Goal: Task Accomplishment & Management: Use online tool/utility

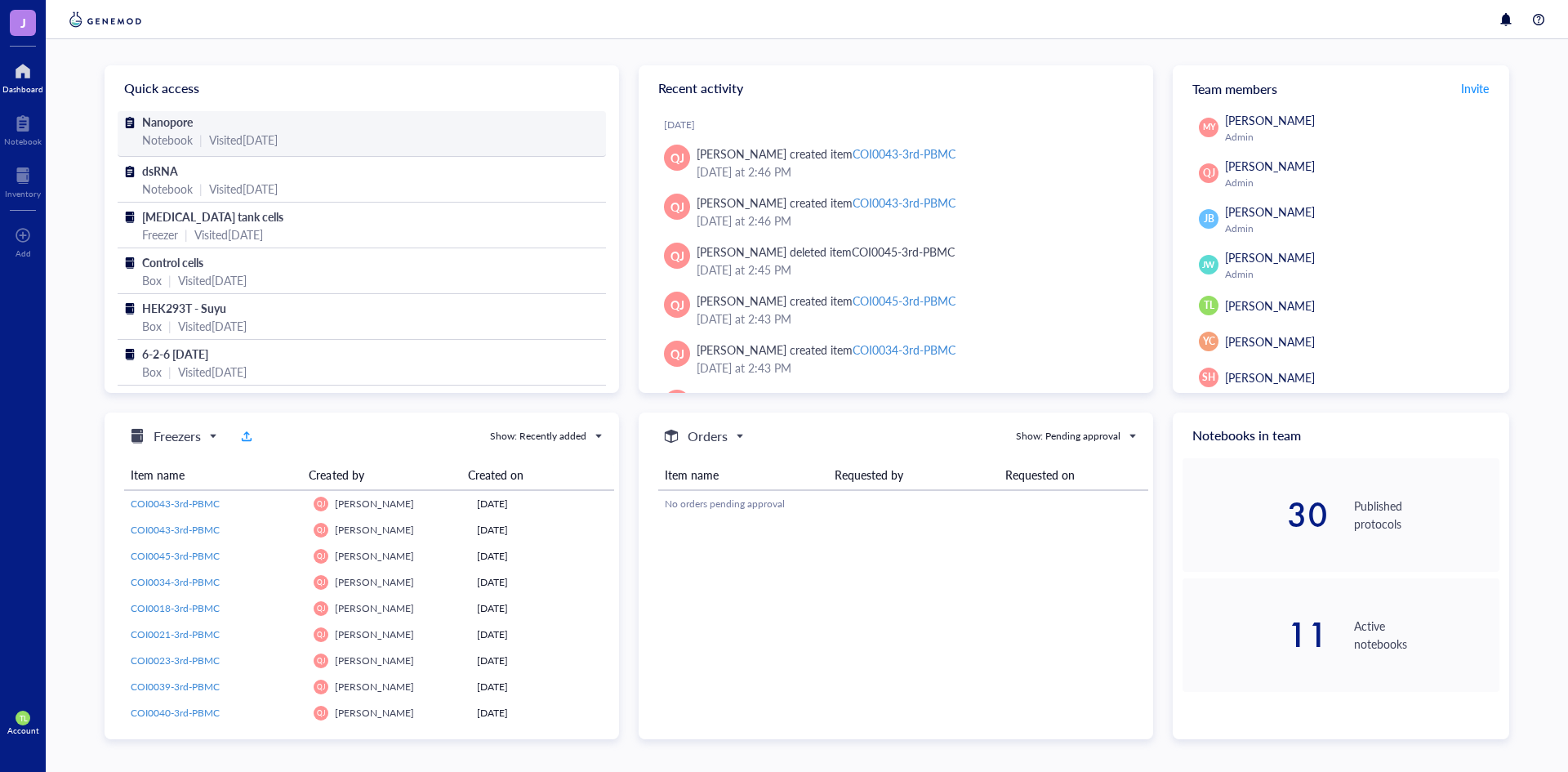
click at [171, 114] on span "Nanopore" at bounding box center [167, 122] width 50 height 17
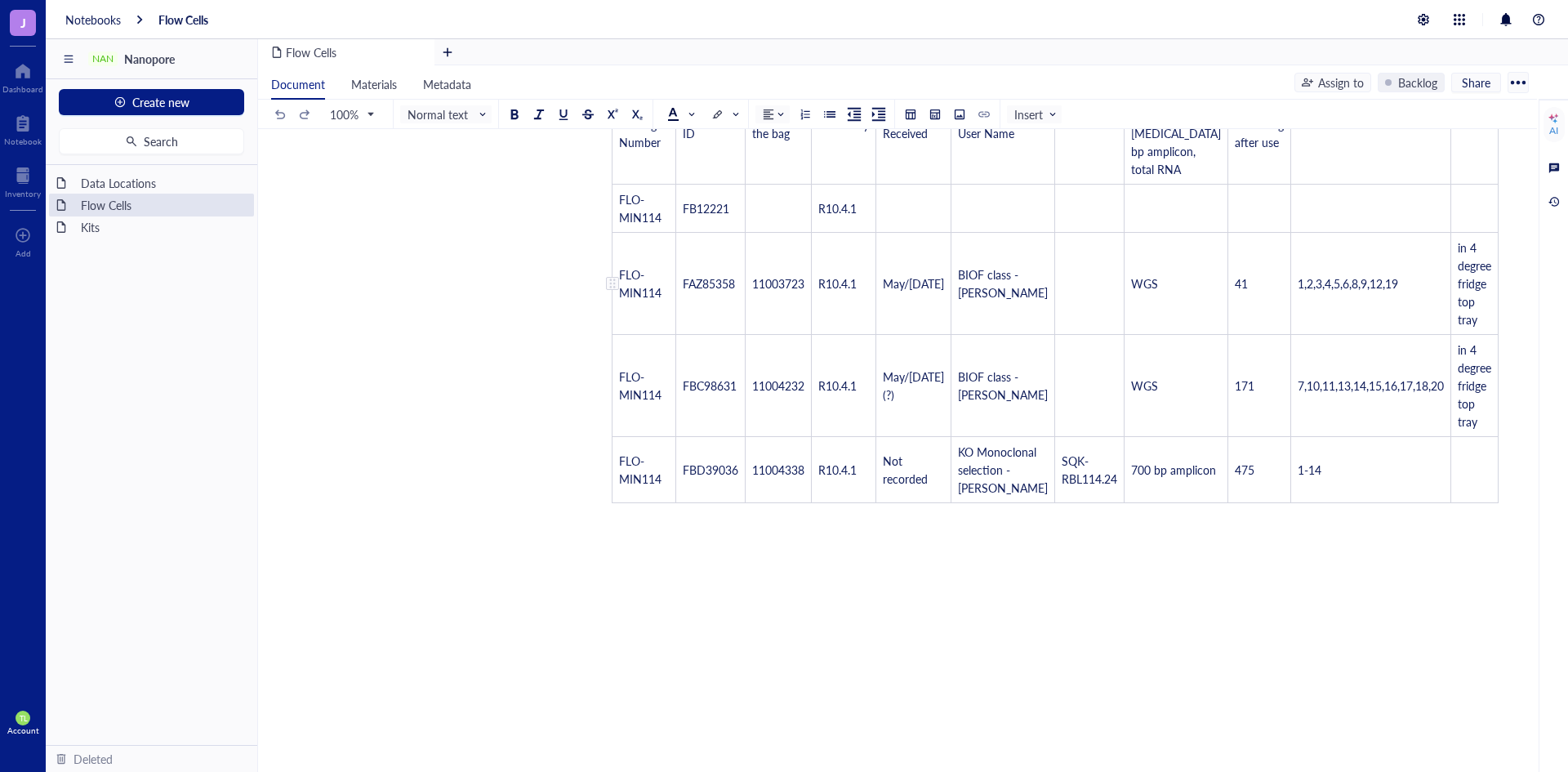
scroll to position [327, 0]
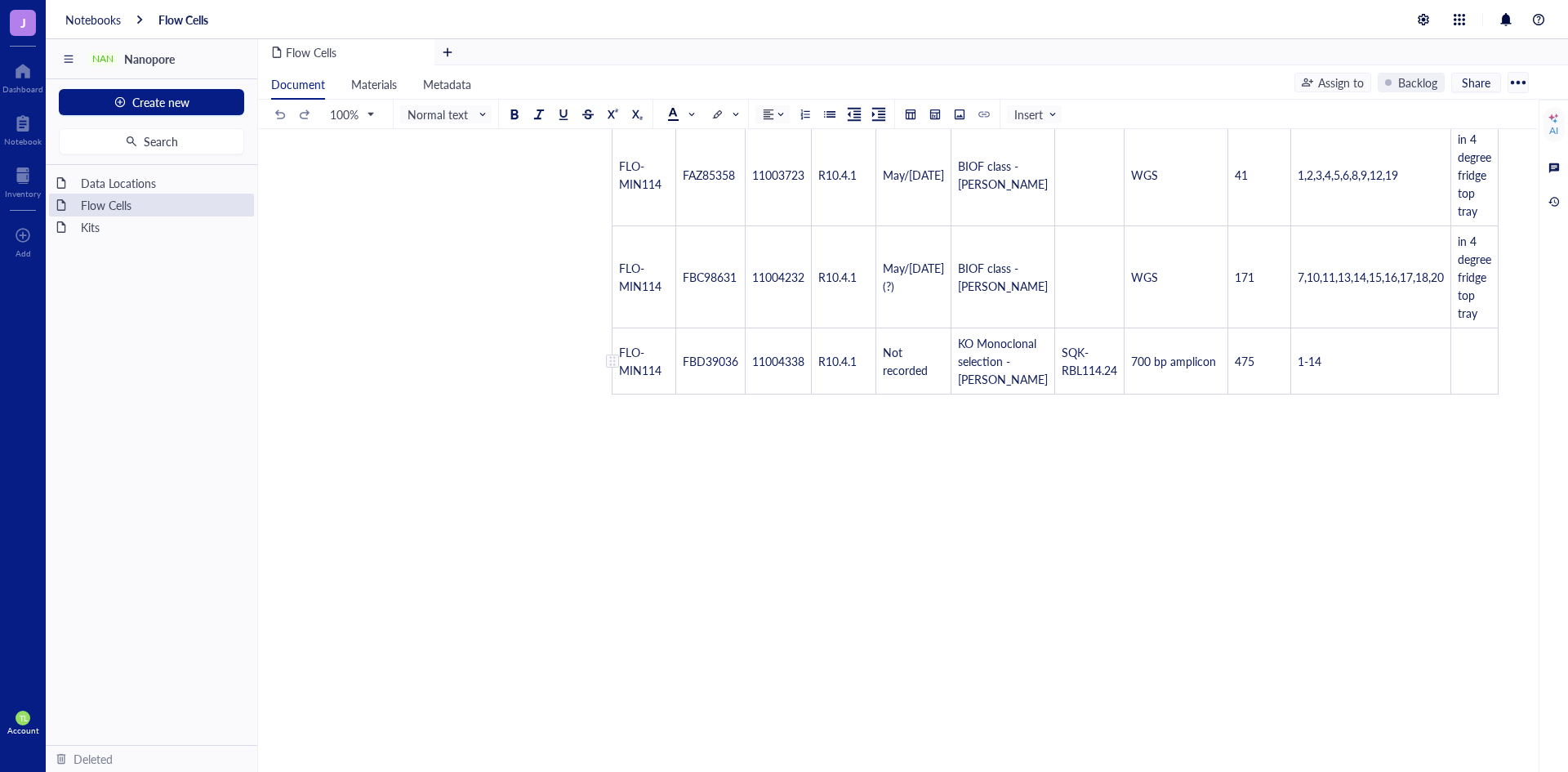
click at [614, 364] on div at bounding box center [613, 361] width 12 height 12
click at [648, 524] on div "Insert below" at bounding box center [667, 524] width 62 height 18
click at [648, 378] on span "FLO-MIN114" at bounding box center [640, 361] width 43 height 34
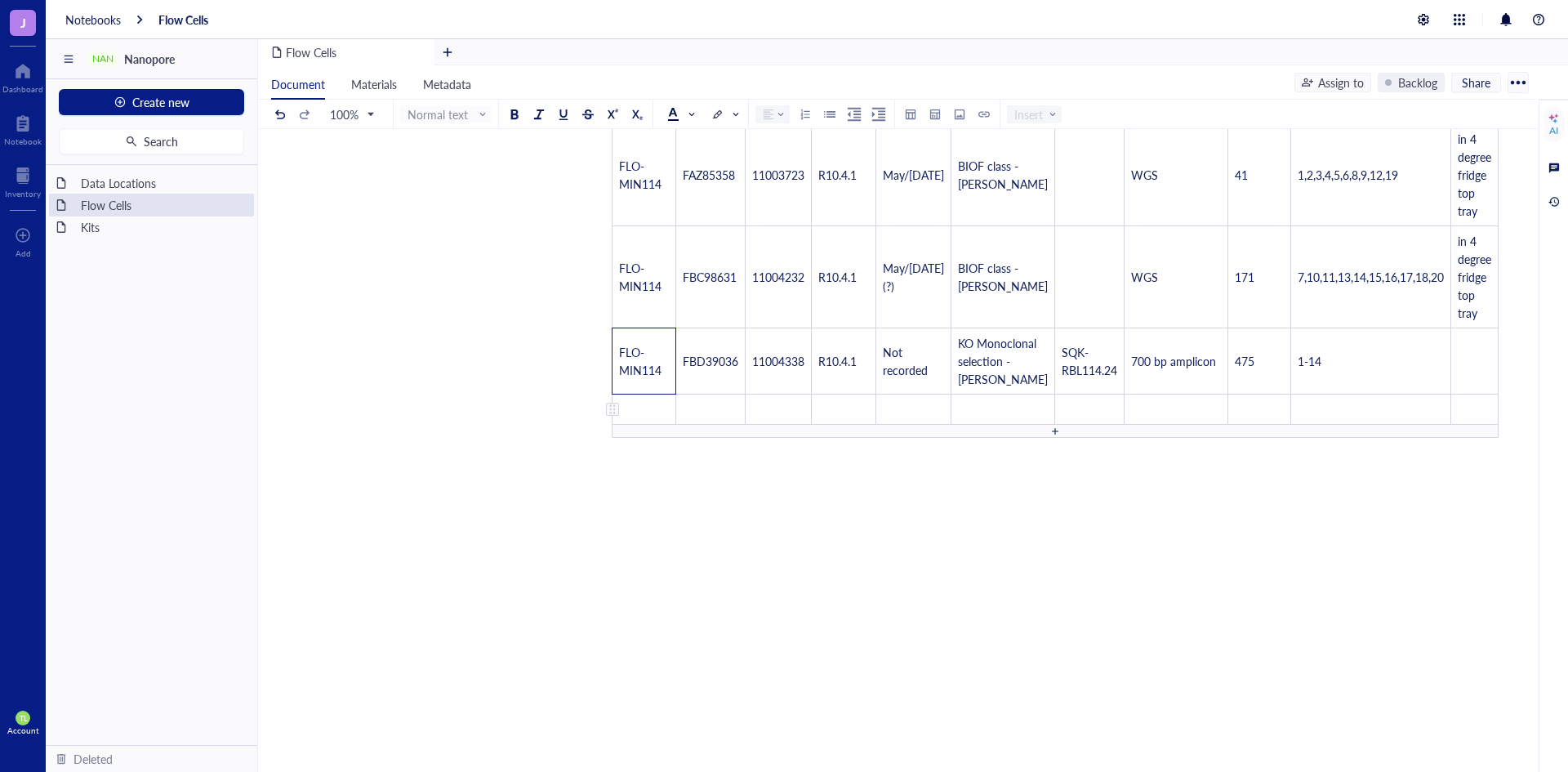
click at [653, 425] on td "﻿" at bounding box center [645, 409] width 64 height 30
click at [782, 430] on td "﻿" at bounding box center [779, 419] width 66 height 49
click at [791, 381] on td "11004338" at bounding box center [779, 361] width 66 height 66
click at [780, 422] on td "﻿" at bounding box center [779, 419] width 66 height 49
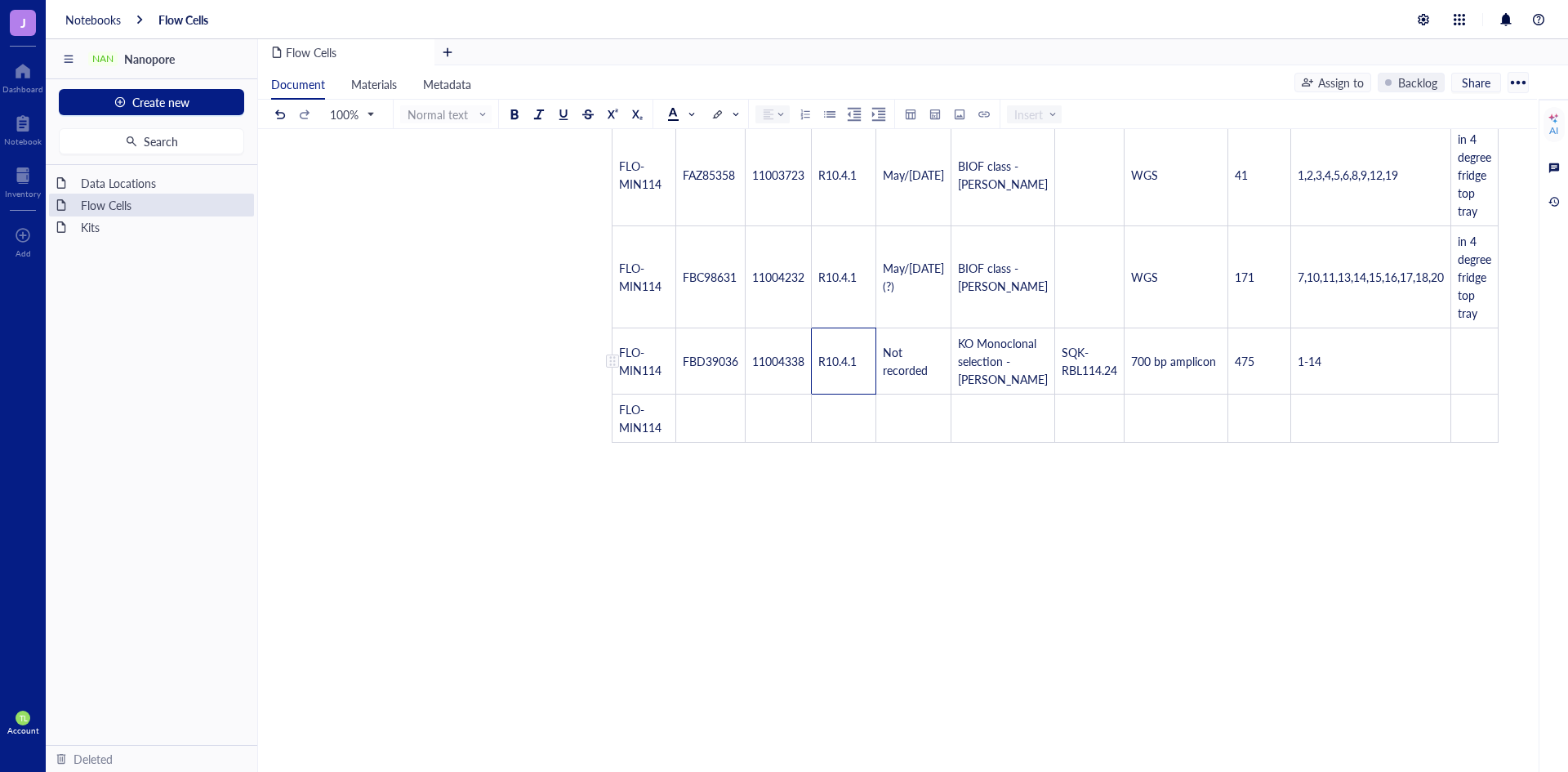
click at [841, 381] on td "R10.4.1" at bounding box center [844, 361] width 64 height 66
click at [831, 425] on td "﻿" at bounding box center [844, 419] width 64 height 49
click at [918, 368] on td "Not recorded" at bounding box center [914, 361] width 75 height 66
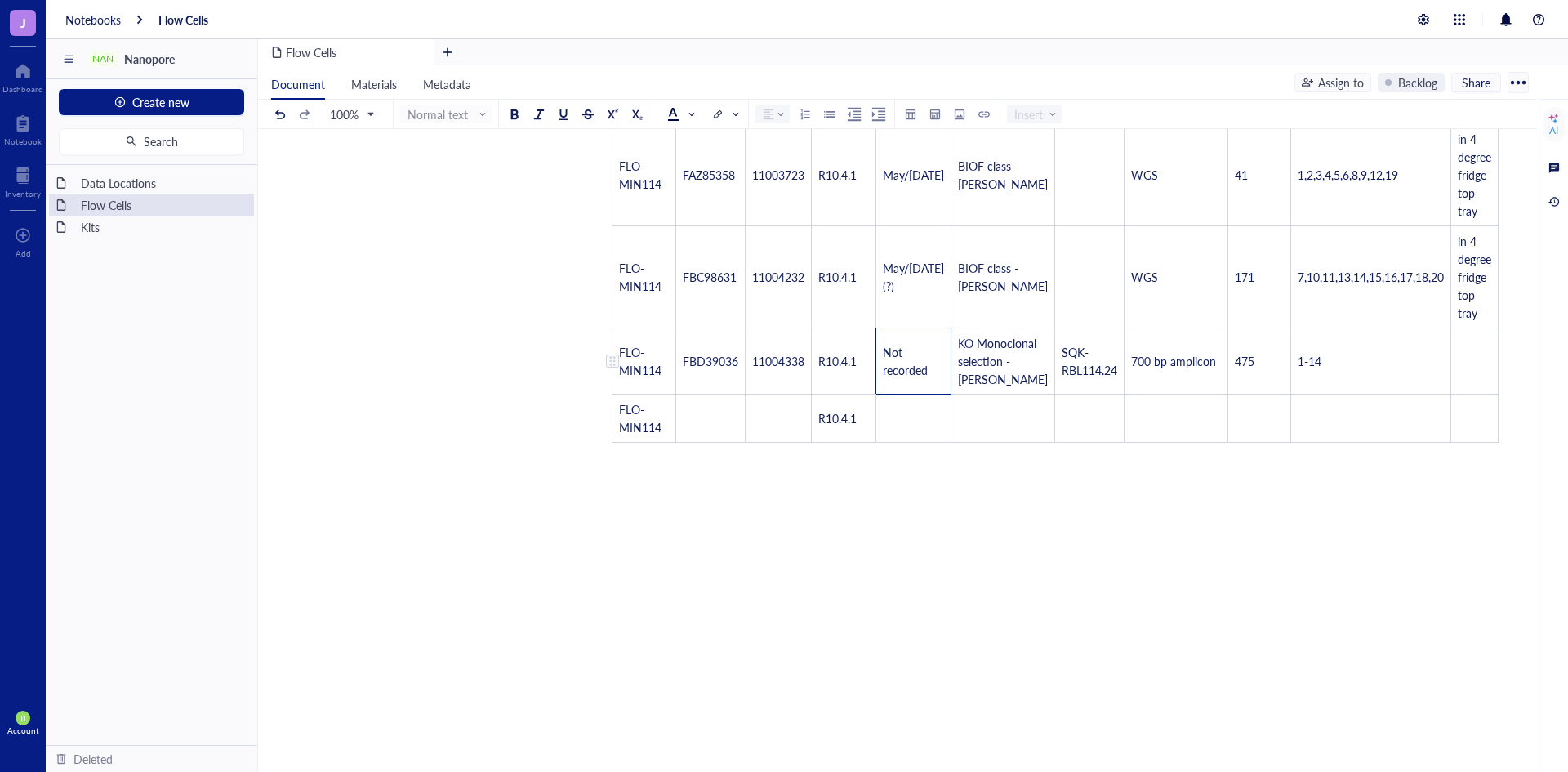
click at [918, 368] on td "Not recorded" at bounding box center [914, 361] width 75 height 66
click at [897, 425] on td "﻿" at bounding box center [914, 419] width 75 height 49
click at [990, 381] on span "KO Monoclonal selection - [PERSON_NAME]" at bounding box center [1002, 361] width 90 height 52
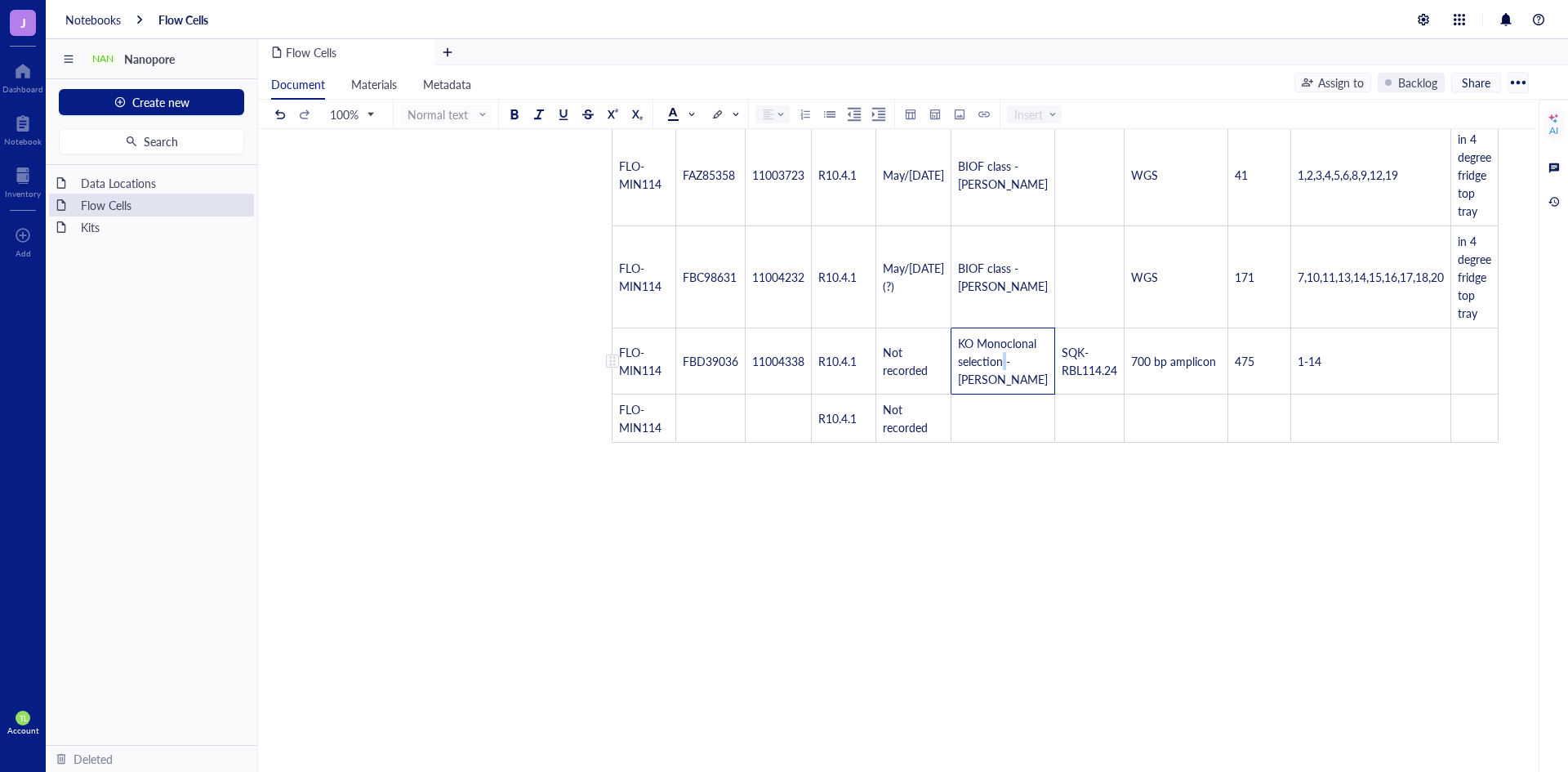
click at [990, 381] on span "KO Monoclonal selection - [PERSON_NAME]" at bounding box center [1002, 361] width 90 height 52
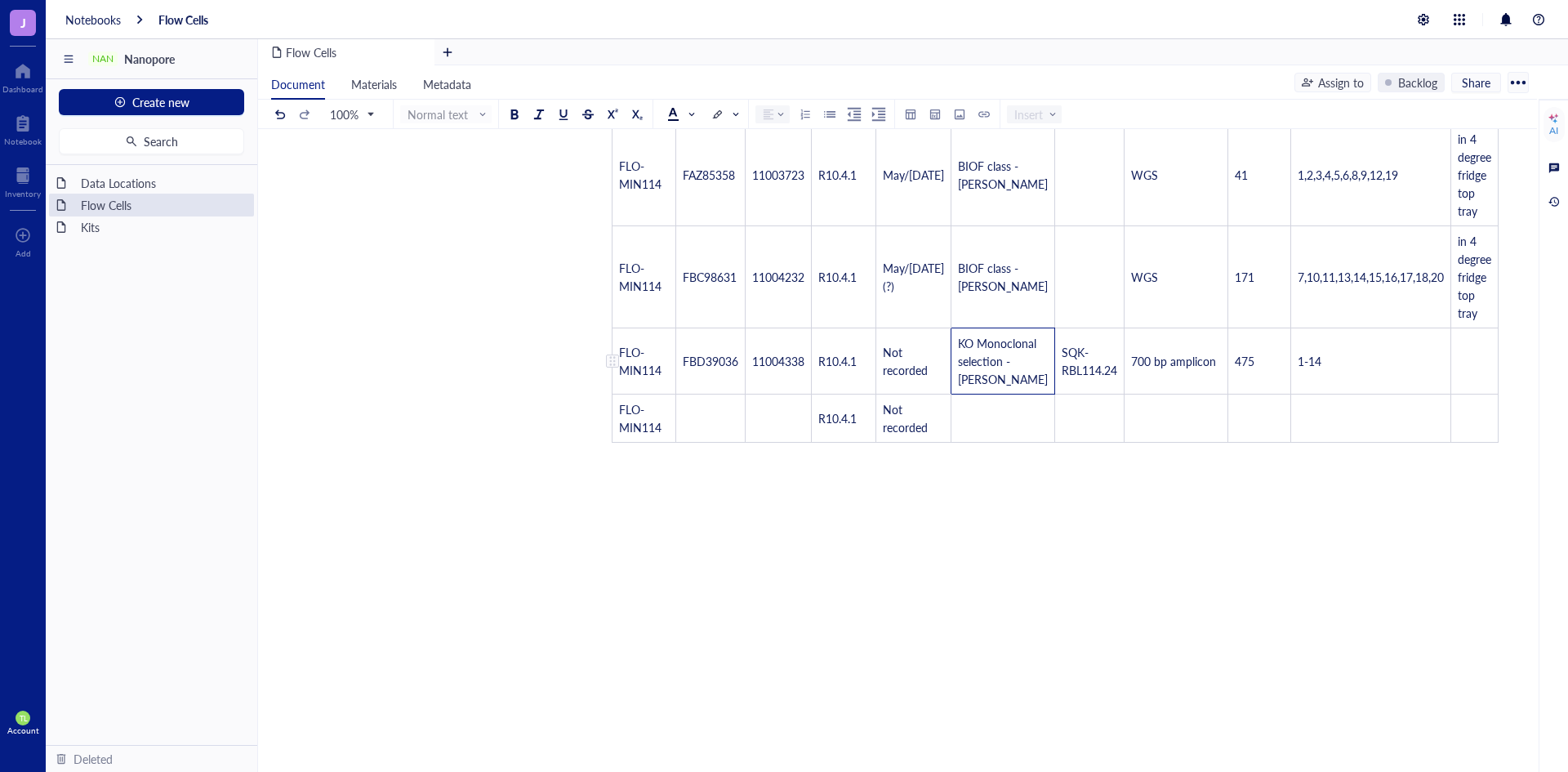
click at [990, 381] on span "KO Monoclonal selection - [PERSON_NAME]" at bounding box center [1002, 361] width 90 height 52
click at [980, 378] on span "KO Monoclonal selection - [PERSON_NAME]" at bounding box center [1002, 361] width 90 height 52
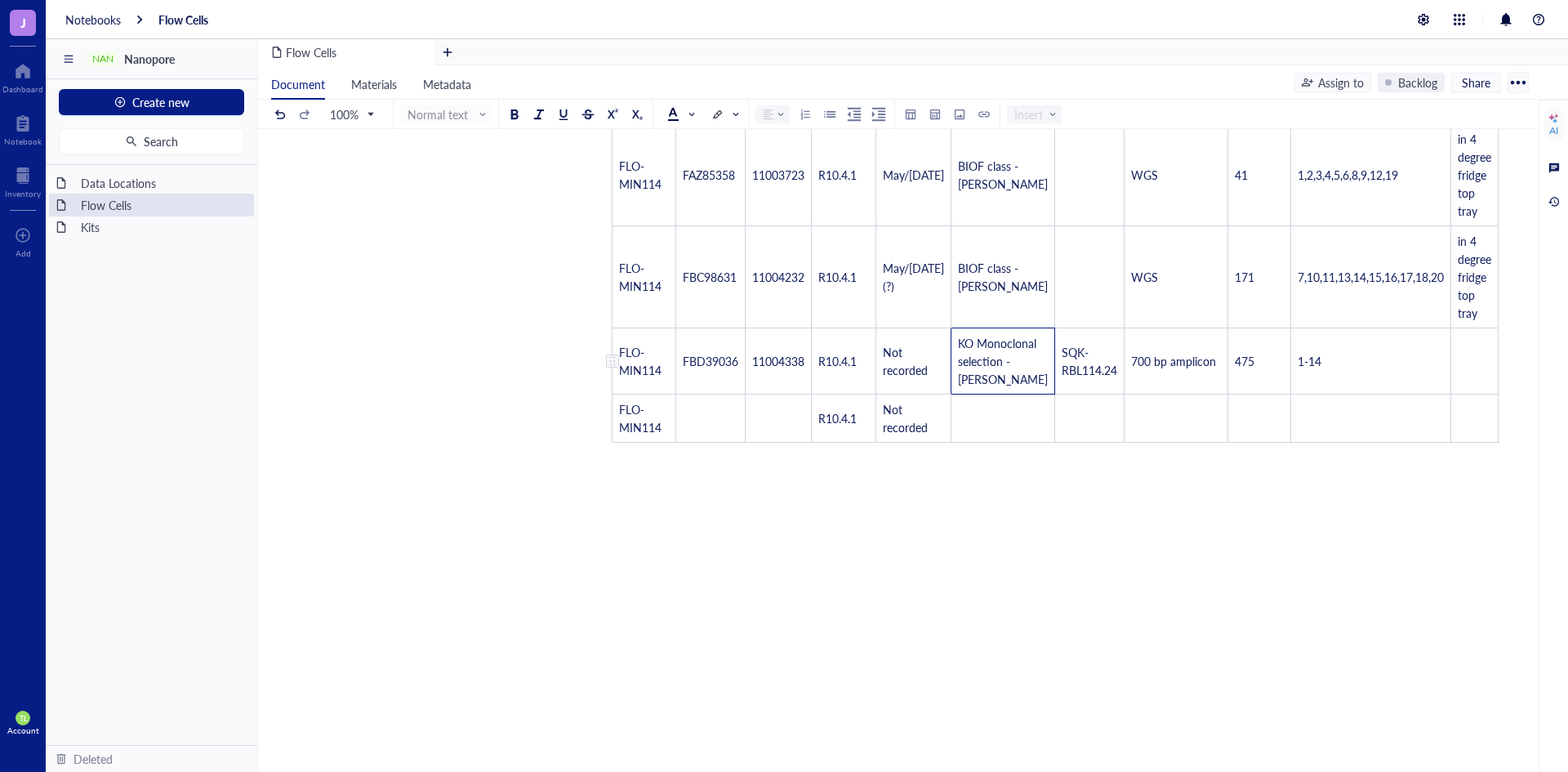
click at [980, 378] on span "KO Monoclonal selection - [PERSON_NAME]" at bounding box center [1002, 361] width 90 height 52
click at [964, 421] on td "﻿" at bounding box center [1003, 419] width 104 height 49
click at [1055, 438] on td "﻿" at bounding box center [1089, 427] width 69 height 66
click at [1062, 378] on span "SQK-RBL114.24" at bounding box center [1089, 361] width 55 height 34
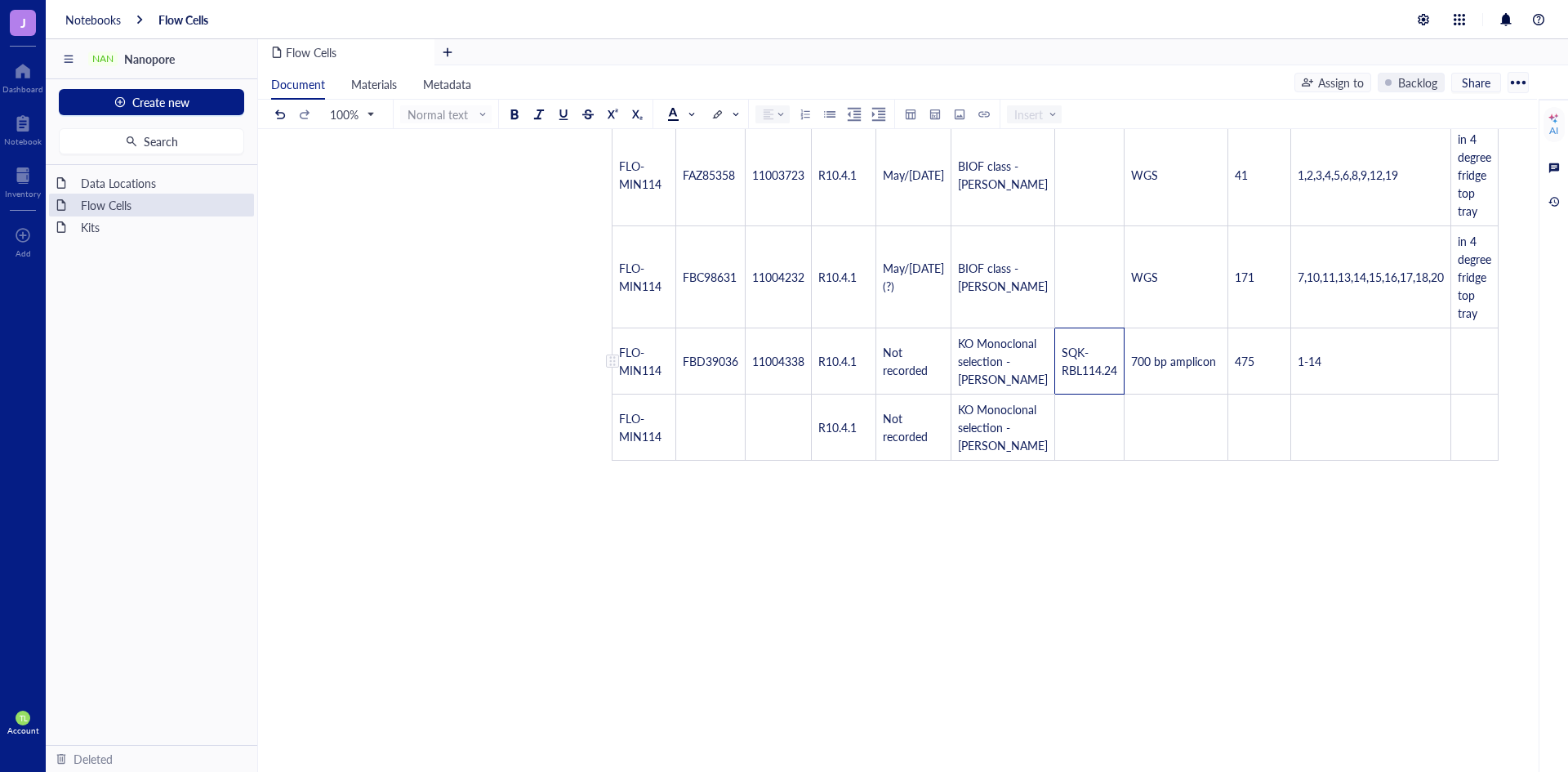
click at [1062, 378] on span "SQK-RBL114.24" at bounding box center [1089, 361] width 55 height 34
click at [1055, 439] on td "﻿" at bounding box center [1089, 427] width 69 height 66
click at [1124, 436] on td "﻿" at bounding box center [1176, 427] width 104 height 66
click at [1228, 455] on td "﻿" at bounding box center [1259, 427] width 63 height 66
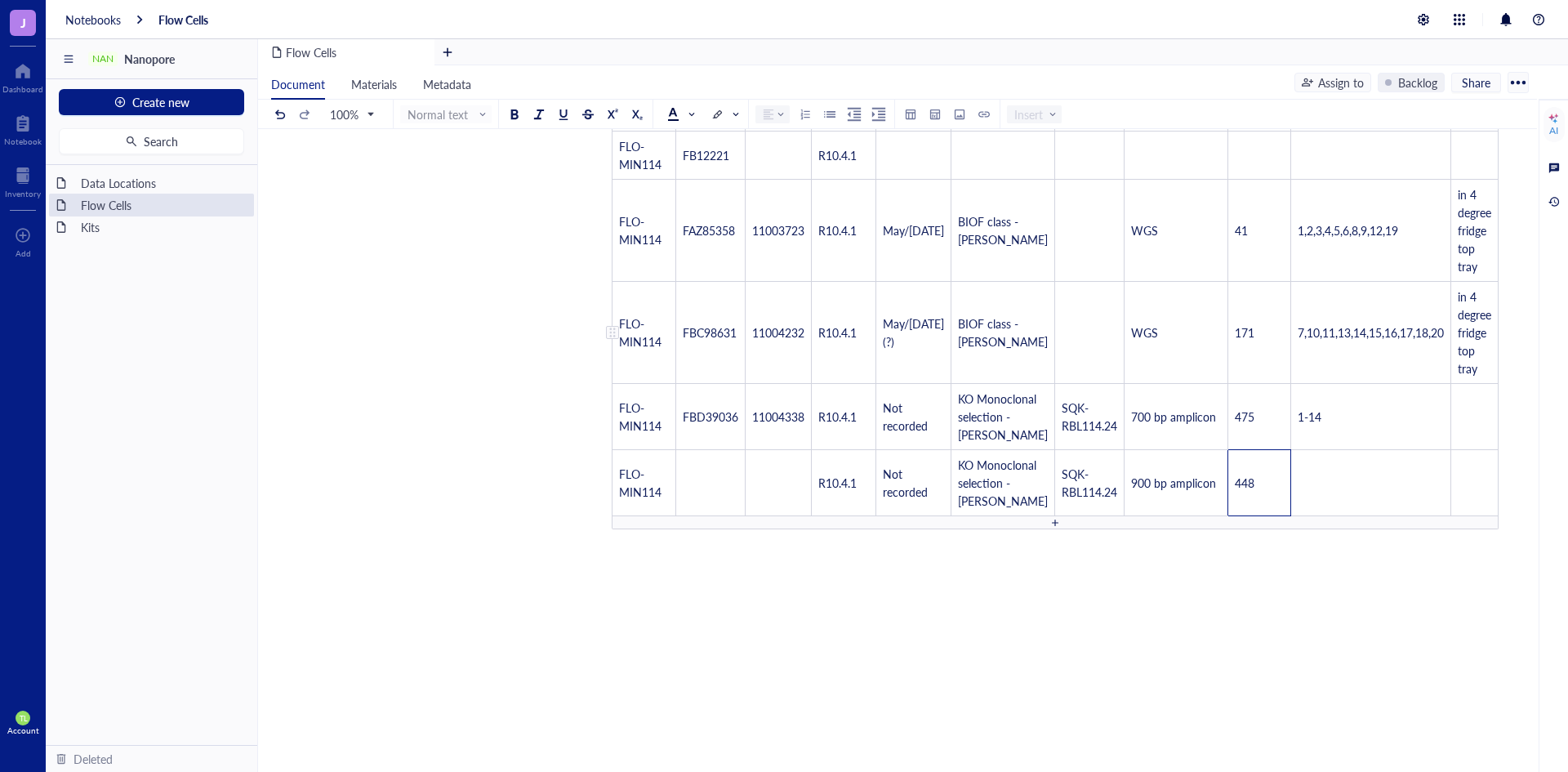
scroll to position [245, 0]
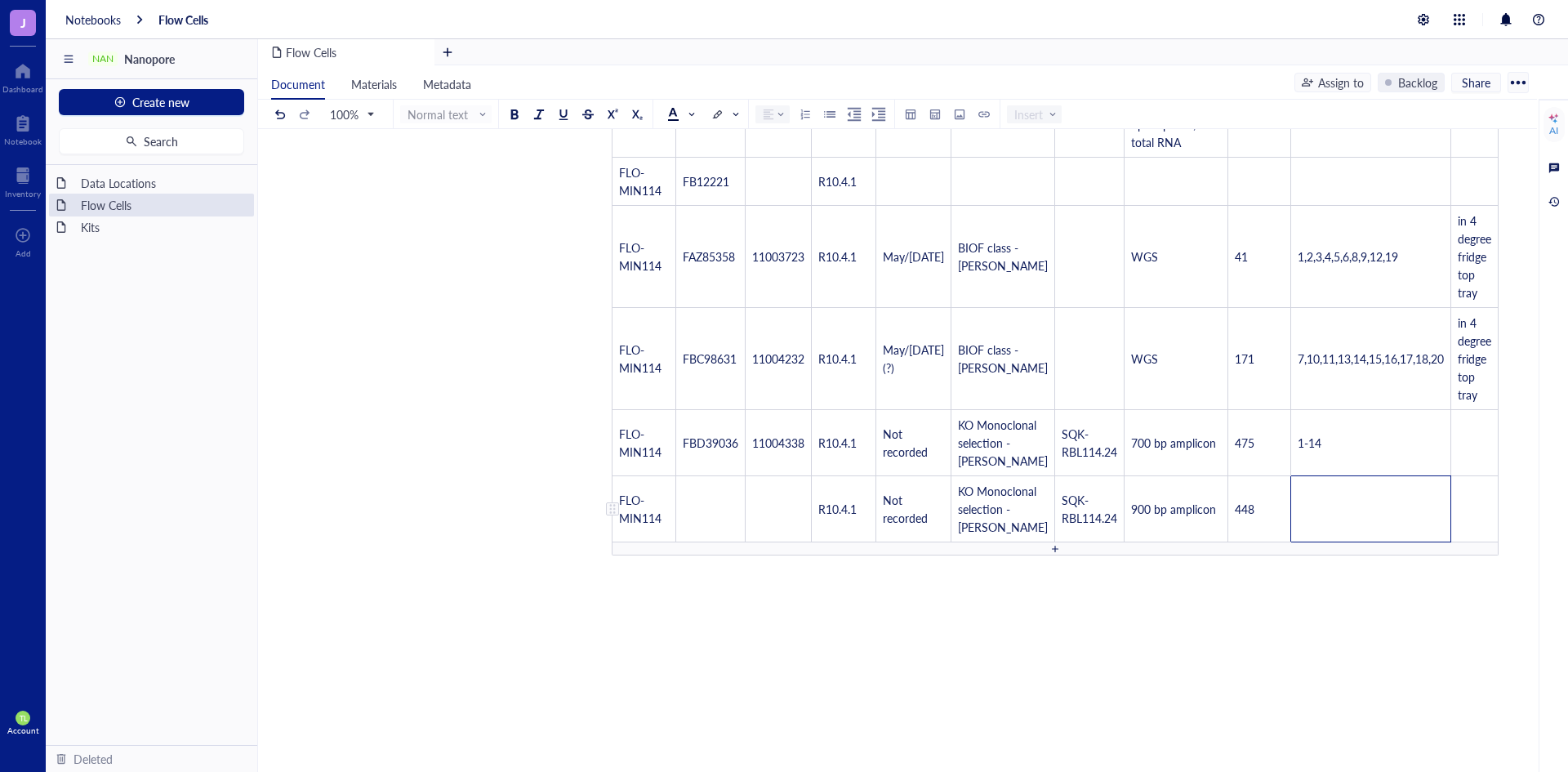
click at [1329, 543] on td "﻿" at bounding box center [1370, 509] width 160 height 66
click at [727, 542] on td "﻿" at bounding box center [711, 509] width 69 height 66
click at [785, 521] on td "﻿" at bounding box center [779, 509] width 66 height 66
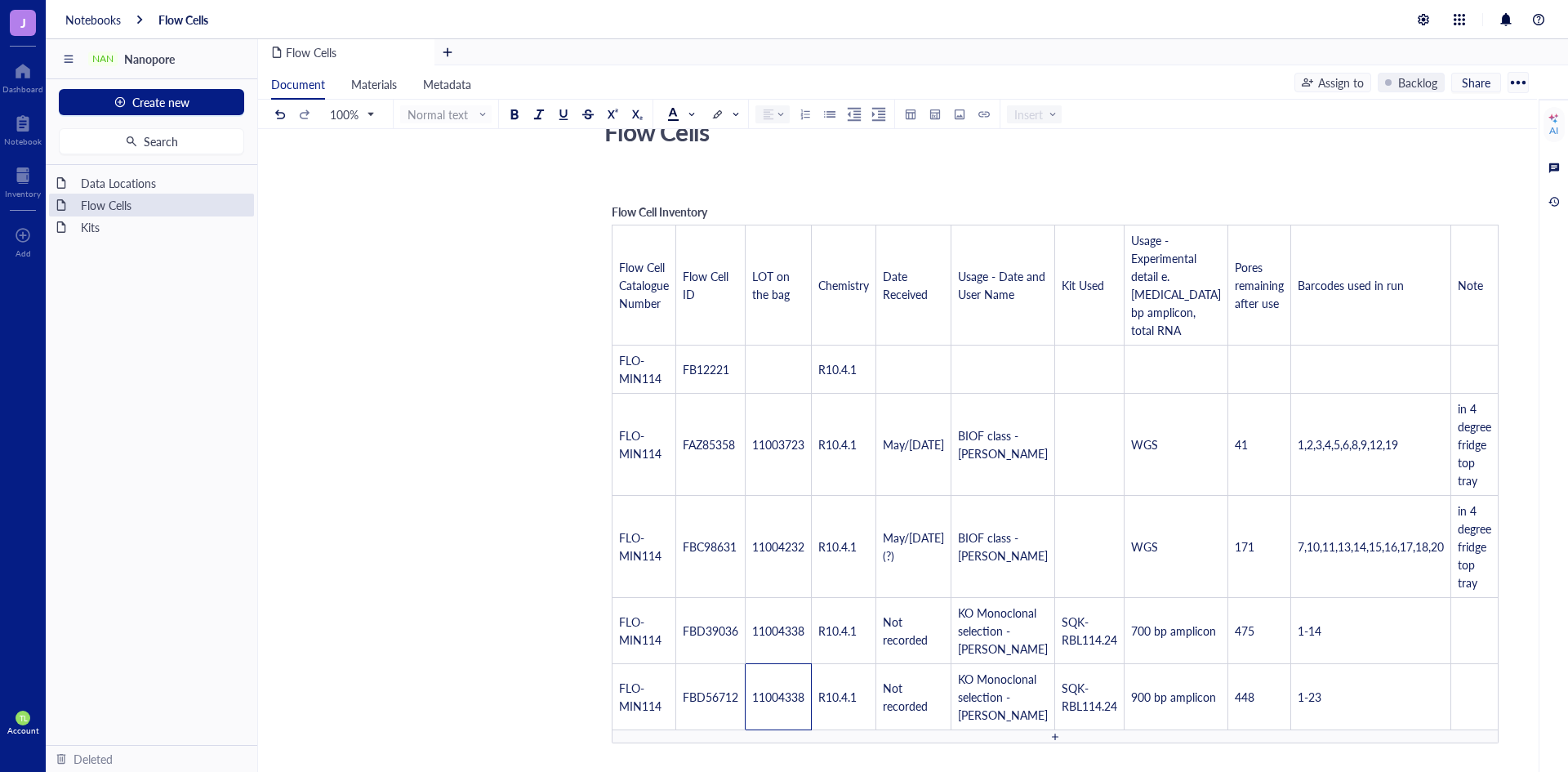
scroll to position [82, 0]
